Goal: Navigation & Orientation: Find specific page/section

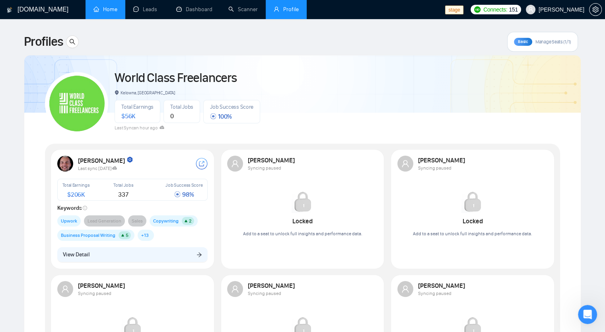
drag, startPoint x: 387, startPoint y: 0, endPoint x: 92, endPoint y: 14, distance: 295.1
click at [93, 13] on link "Home" at bounding box center [105, 9] width 24 height 7
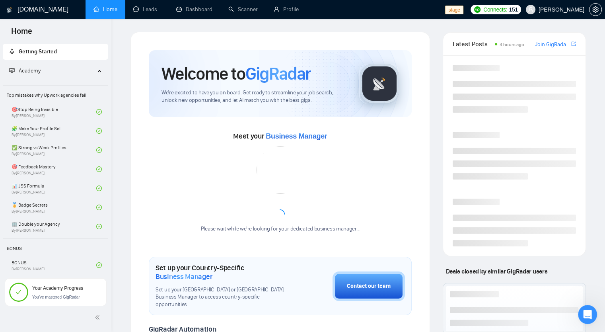
click at [93, 13] on link "Home" at bounding box center [105, 9] width 24 height 7
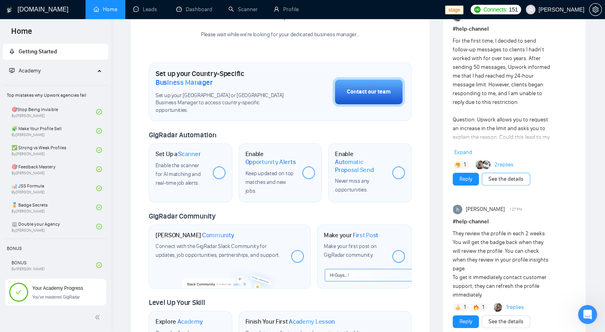
scroll to position [199, 0]
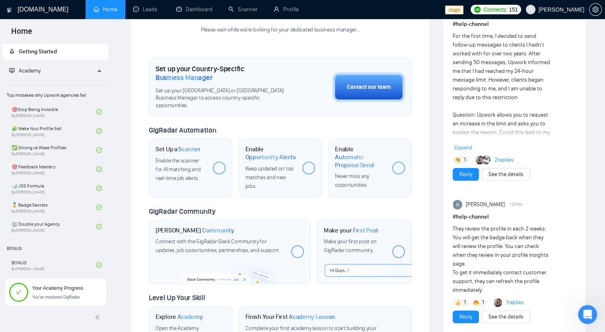
click at [403, 148] on span "Expand" at bounding box center [463, 147] width 18 height 7
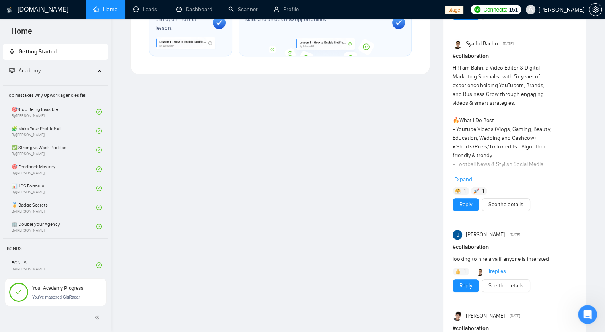
scroll to position [514, 0]
click at [403, 181] on span "Expand" at bounding box center [463, 178] width 18 height 7
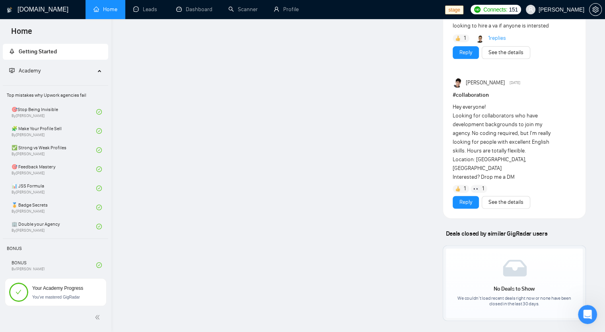
scroll to position [959, 0]
click at [403, 10] on span "[PERSON_NAME]" at bounding box center [562, 10] width 46 height 0
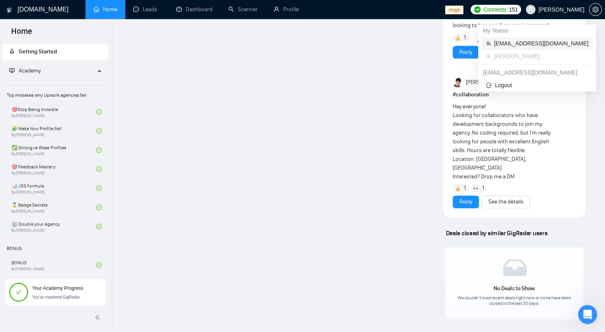
click at [403, 43] on span "[EMAIL_ADDRESS][DOMAIN_NAME]" at bounding box center [541, 43] width 94 height 9
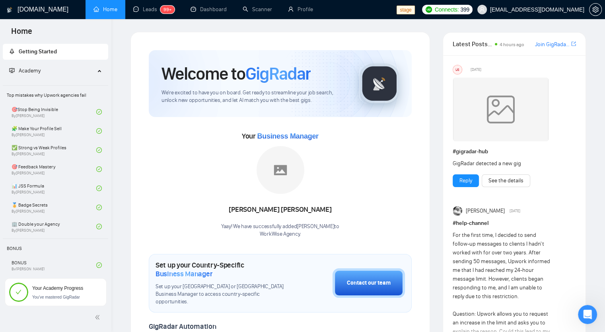
scroll to position [158, 0]
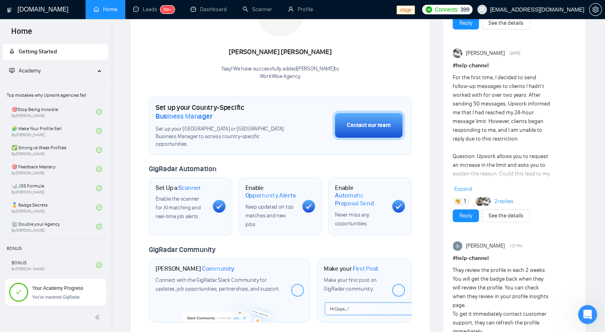
click at [403, 191] on span "Expand" at bounding box center [463, 188] width 18 height 7
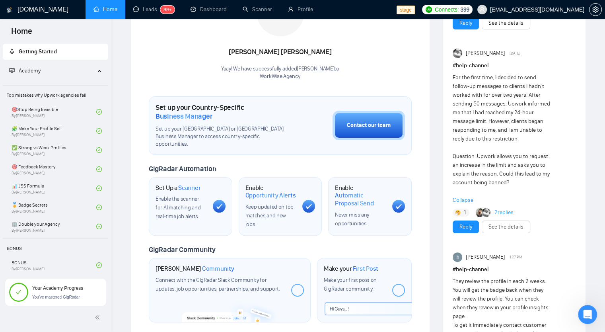
scroll to position [229, 0]
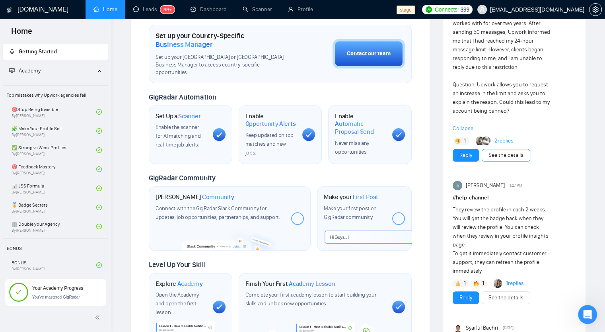
click at [403, 156] on link "See the details" at bounding box center [505, 155] width 35 height 9
click at [403, 139] on link "2 replies" at bounding box center [503, 141] width 19 height 8
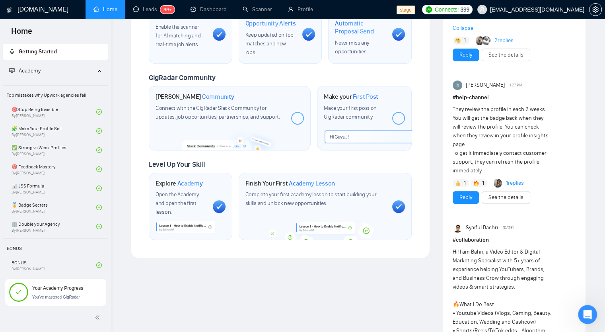
scroll to position [476, 0]
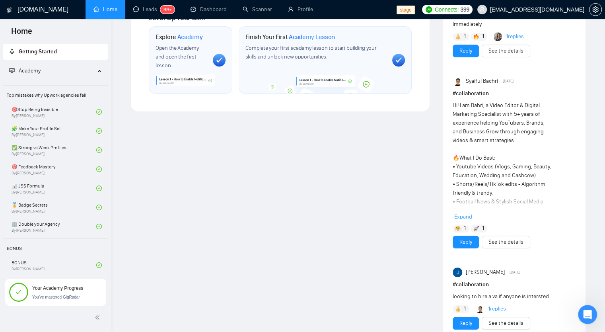
click at [403, 216] on span "Expand" at bounding box center [463, 216] width 18 height 7
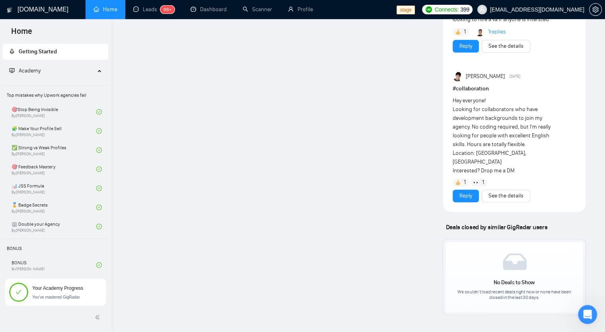
scroll to position [967, 0]
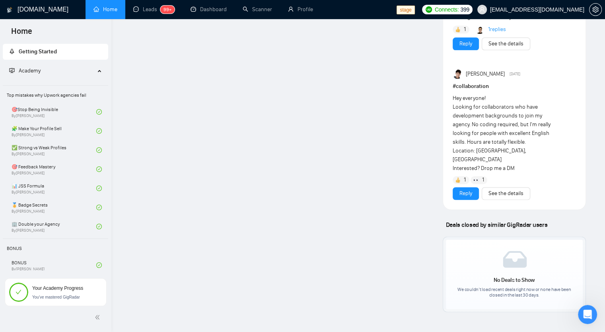
click at [403, 221] on img at bounding box center [515, 259] width 24 height 17
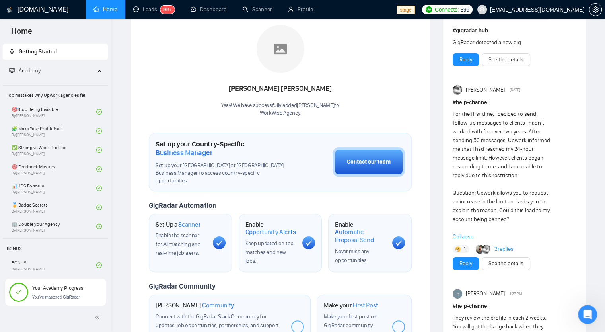
scroll to position [0, 0]
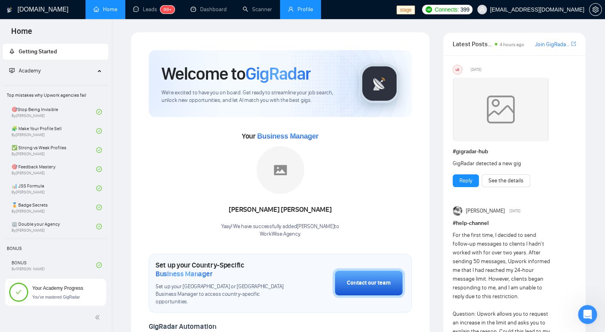
click at [295, 8] on link "Profile" at bounding box center [300, 9] width 25 height 7
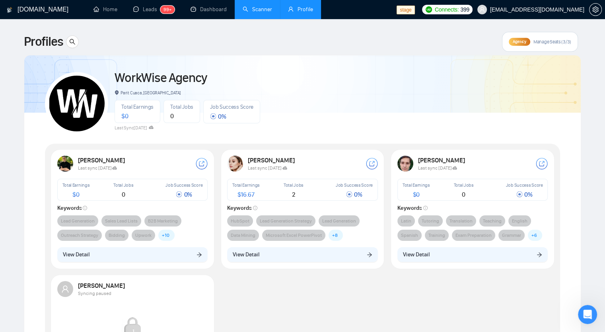
click at [261, 9] on link "Scanner" at bounding box center [257, 9] width 29 height 7
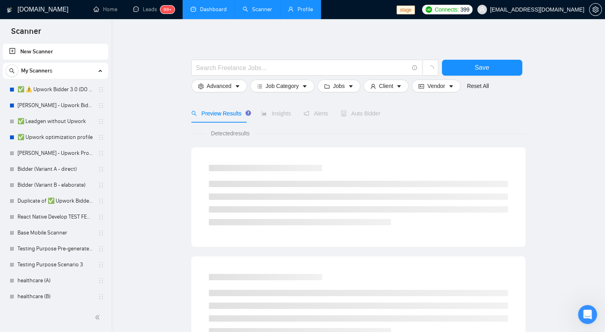
click at [199, 10] on link "Dashboard" at bounding box center [209, 9] width 36 height 7
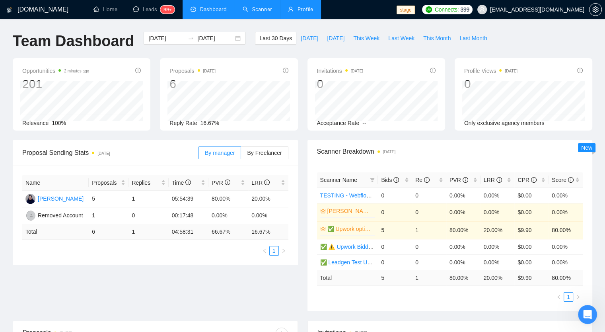
click at [311, 11] on link "Profile" at bounding box center [300, 9] width 25 height 7
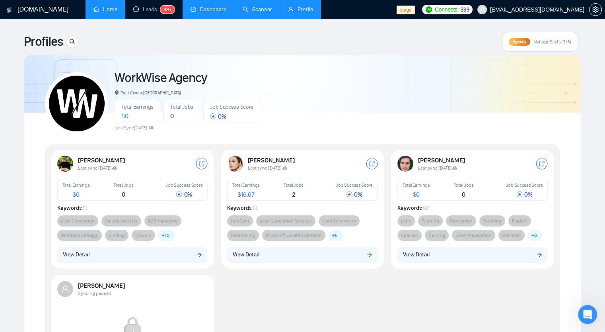
click at [107, 8] on link "Home" at bounding box center [105, 9] width 24 height 7
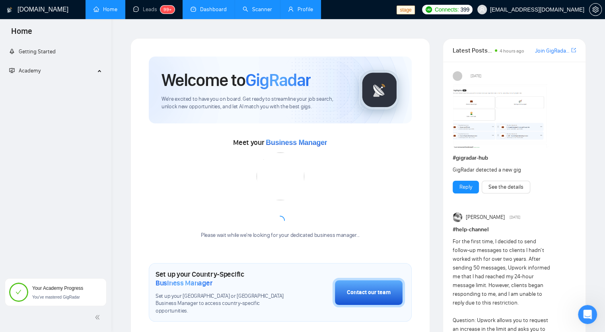
click at [107, 8] on link "Home" at bounding box center [105, 9] width 24 height 7
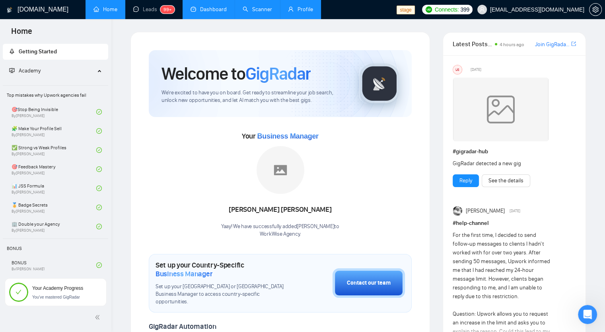
click at [403, 10] on span "[EMAIL_ADDRESS][DOMAIN_NAME]" at bounding box center [537, 10] width 94 height 0
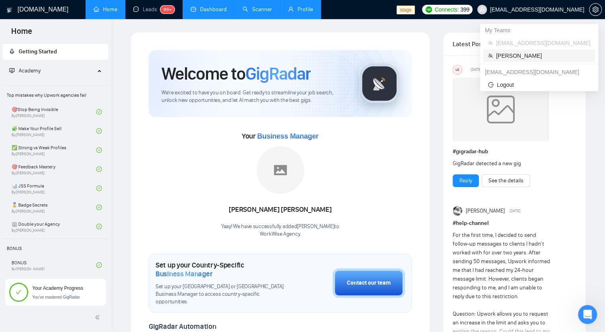
click at [403, 54] on span "[PERSON_NAME]" at bounding box center [543, 55] width 94 height 9
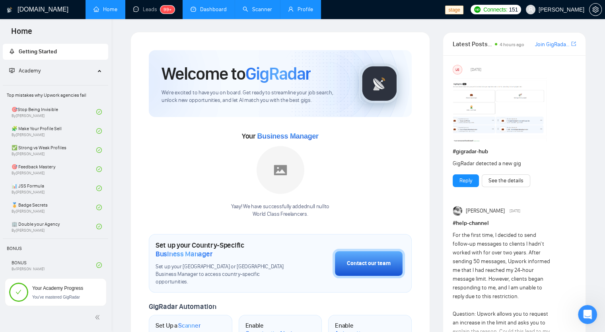
click at [296, 12] on link "Profile" at bounding box center [300, 9] width 25 height 7
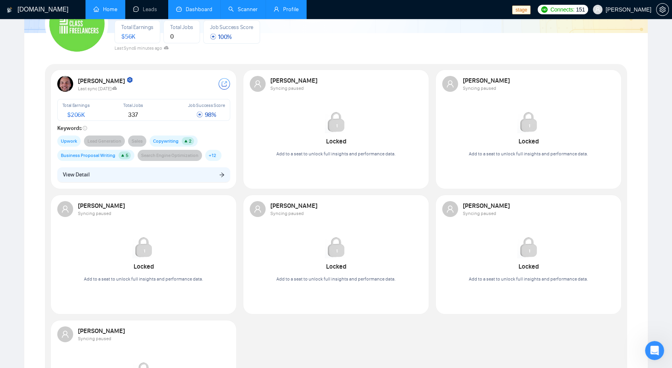
scroll to position [35, 0]
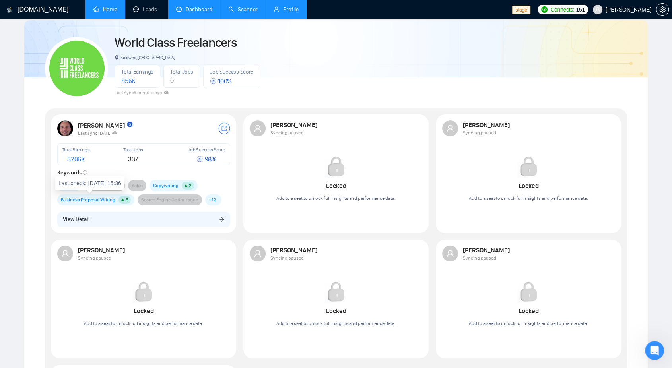
click at [41, 207] on div "World Class Freelancers Kelowna, [GEOGRAPHIC_DATA] Total Earnings $ 56K Total J…" at bounding box center [335, 270] width 601 height 500
click at [117, 11] on link "Home" at bounding box center [105, 9] width 24 height 7
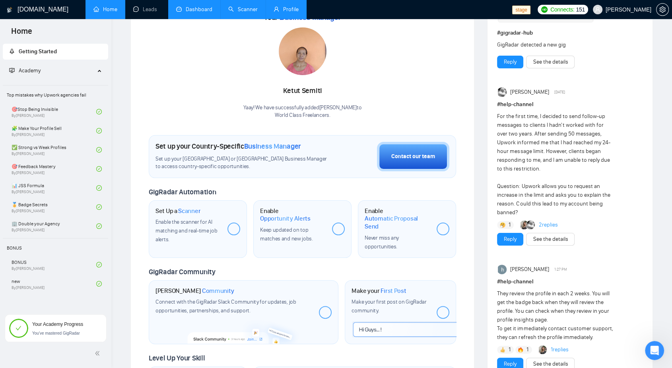
scroll to position [132, 0]
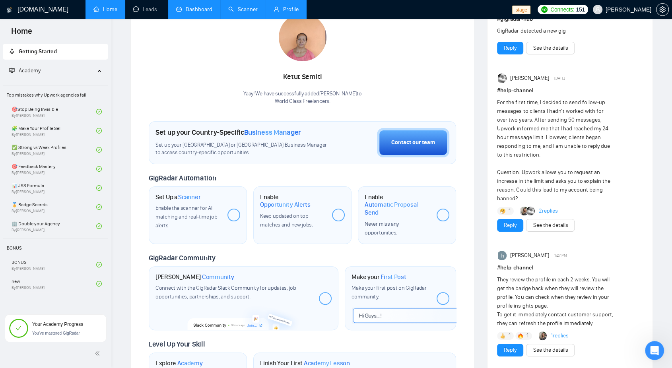
click at [403, 212] on link "2 replies" at bounding box center [548, 211] width 19 height 8
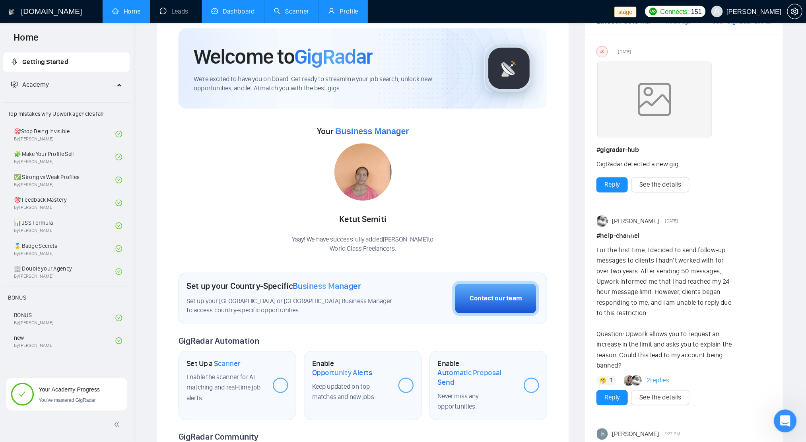
scroll to position [0, 0]
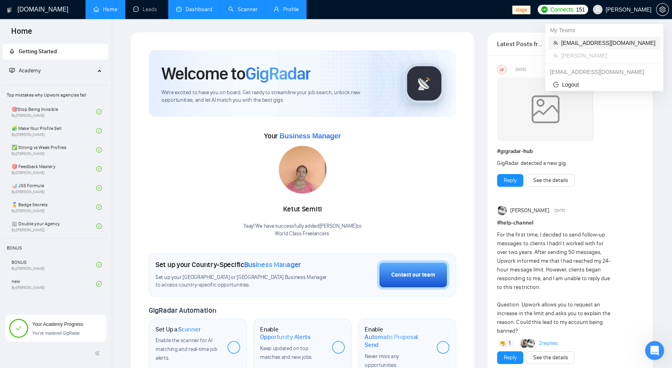
click at [403, 45] on span "[EMAIL_ADDRESS][DOMAIN_NAME]" at bounding box center [608, 43] width 94 height 9
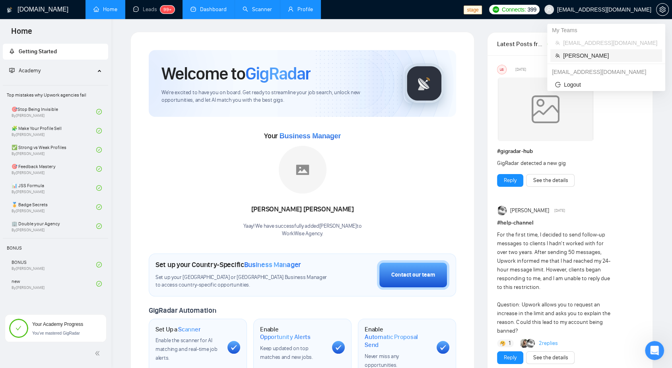
click at [403, 53] on span "[PERSON_NAME]" at bounding box center [610, 55] width 94 height 9
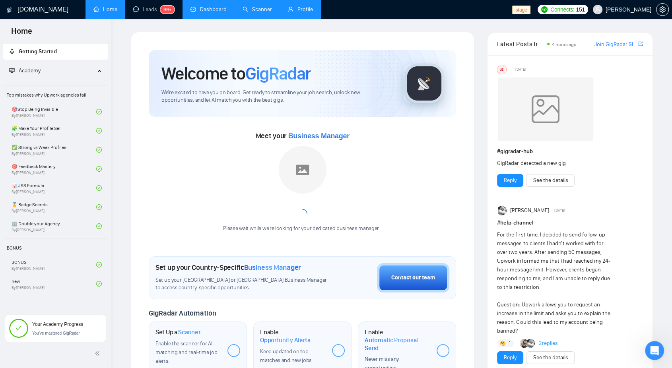
click at [403, 42] on span "Latest Posts from the GigRadar Community" at bounding box center [520, 44] width 47 height 10
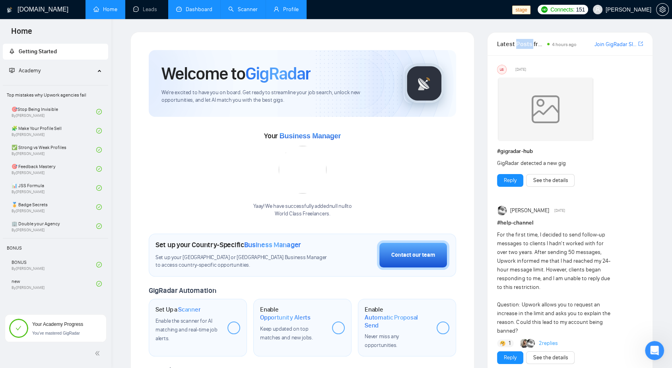
click at [403, 42] on span "Latest Posts from the GigRadar Community" at bounding box center [520, 44] width 47 height 10
click at [403, 45] on span "Latest Posts from the GigRadar Community" at bounding box center [520, 44] width 47 height 10
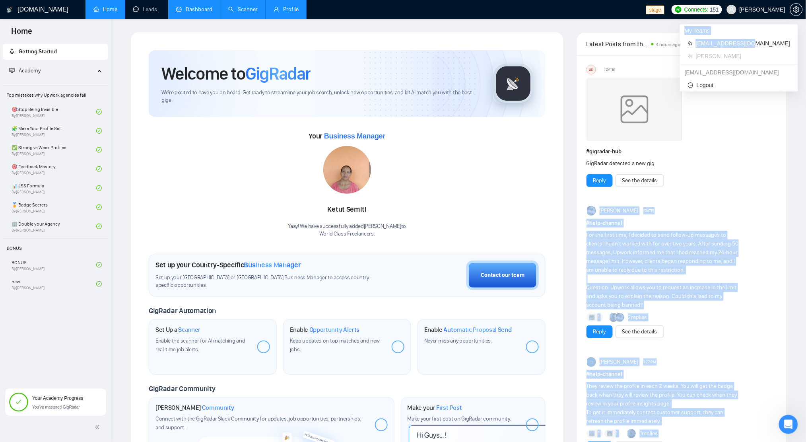
drag, startPoint x: 749, startPoint y: 45, endPoint x: 758, endPoint y: 161, distance: 116.5
click at [403, 160] on body "Home Getting Started Academy Top mistakes why Upwork agencies fail 🎯Stop Being …" at bounding box center [403, 221] width 806 height 442
click at [403, 46] on link "Join GigRadar Slack Community" at bounding box center [742, 44] width 57 height 9
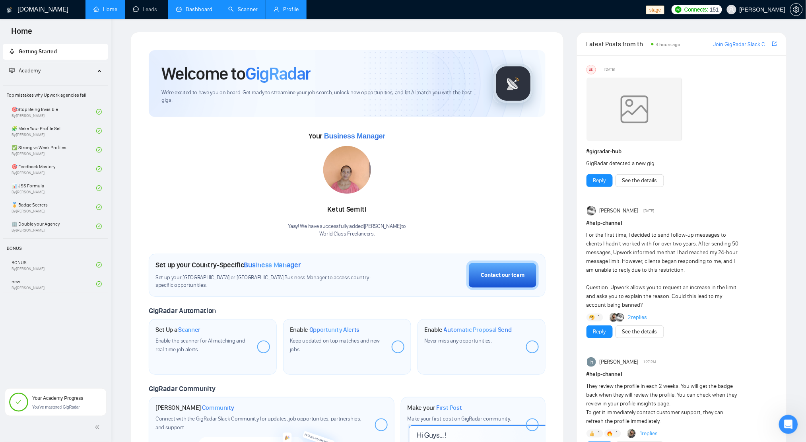
click at [403, 126] on div at bounding box center [682, 111] width 191 height 66
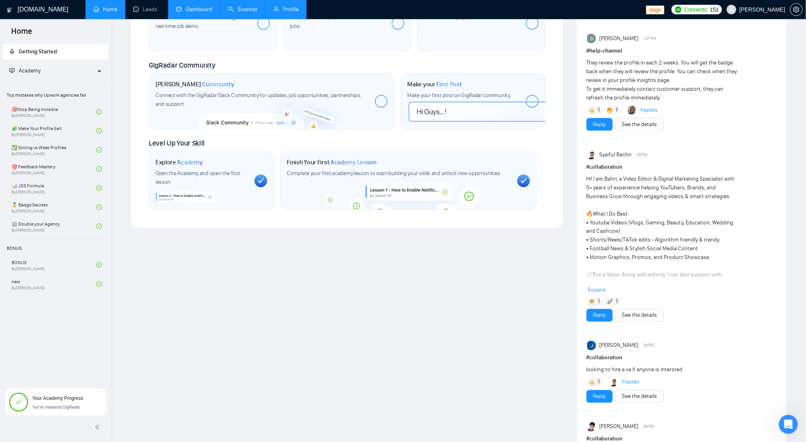
scroll to position [575, 0]
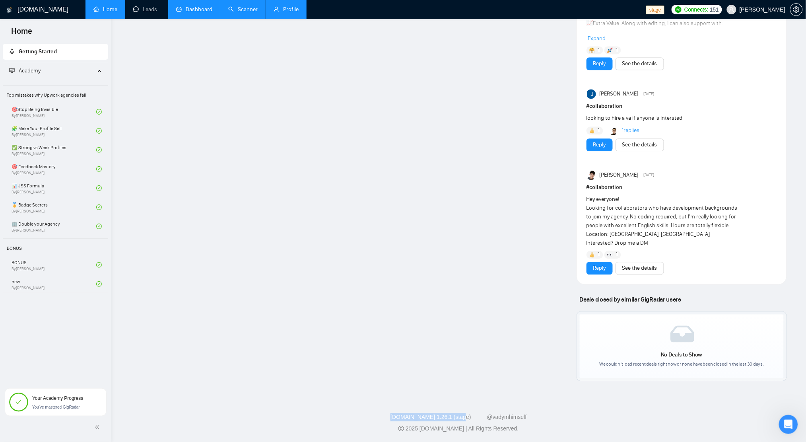
drag, startPoint x: 384, startPoint y: 417, endPoint x: 464, endPoint y: 419, distance: 80.0
click at [403, 221] on div "[DOMAIN_NAME] 1.26.1 (stage) @vadymhimself" at bounding box center [459, 417] width 682 height 8
copy link "[DOMAIN_NAME] 1.26.1 (stage)"
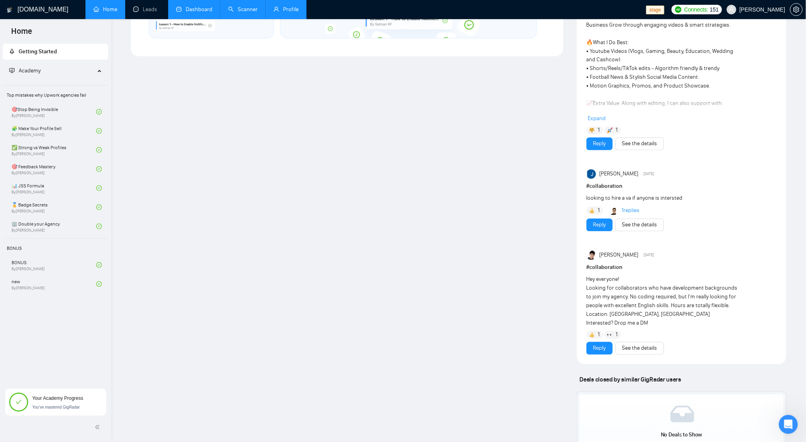
scroll to position [310, 0]
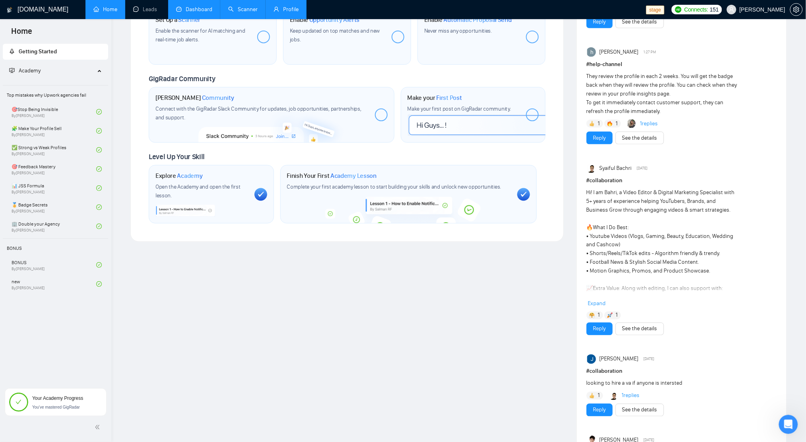
click at [403, 221] on span "Expand" at bounding box center [597, 303] width 18 height 7
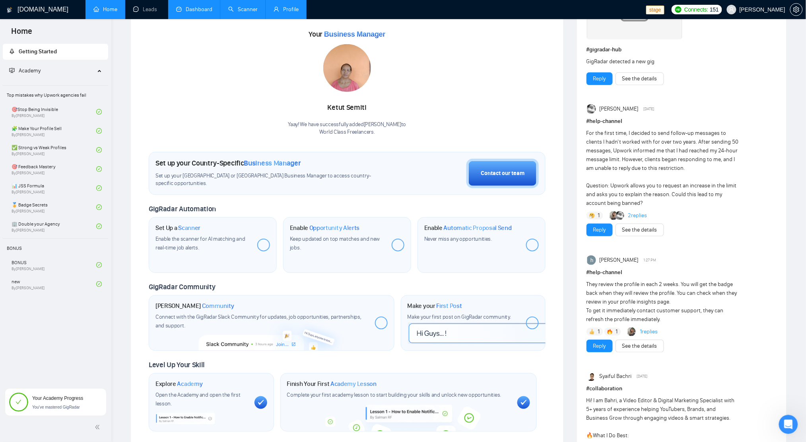
scroll to position [0, 0]
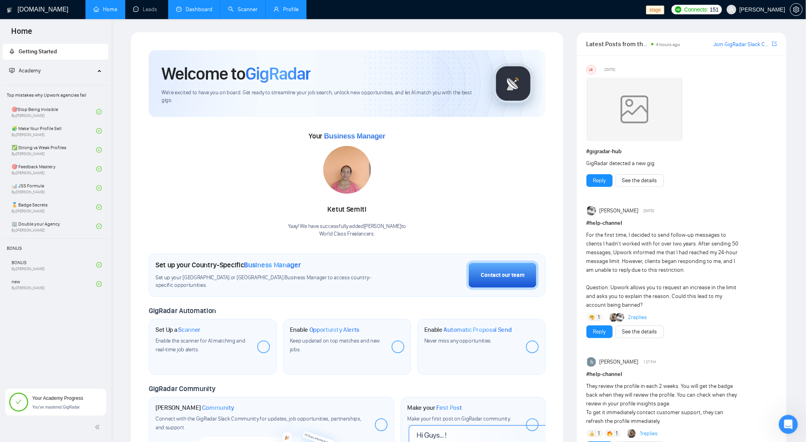
click at [403, 121] on img at bounding box center [634, 110] width 95 height 64
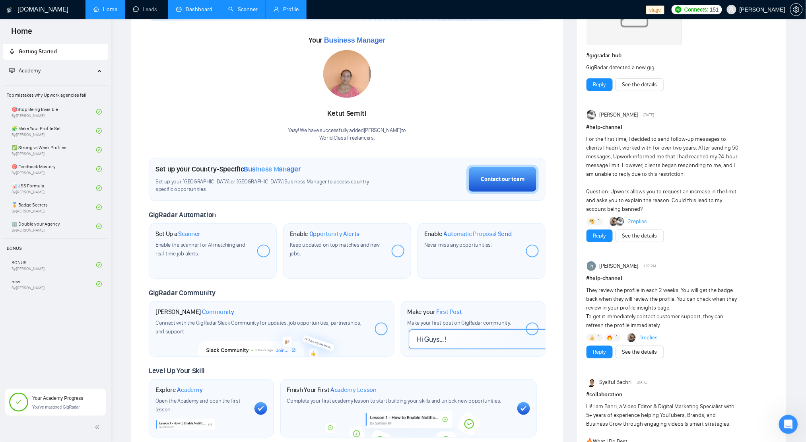
scroll to position [97, 0]
click at [299, 11] on link "Profile" at bounding box center [286, 9] width 25 height 7
